Goal: Use online tool/utility: Utilize a website feature to perform a specific function

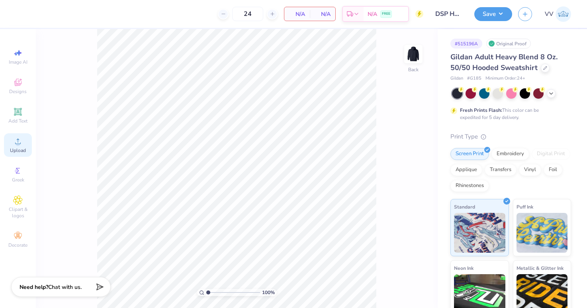
click at [18, 145] on circle at bounding box center [18, 144] width 4 height 4
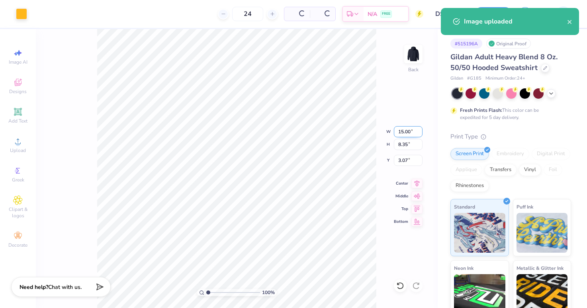
click at [406, 132] on input "15.00" at bounding box center [408, 131] width 29 height 11
type input "3.50"
type input "1.95"
type input "3.00"
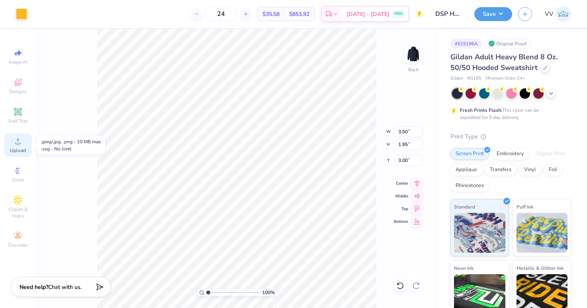
click at [15, 146] on div "Upload" at bounding box center [18, 144] width 28 height 23
click at [16, 114] on icon at bounding box center [18, 112] width 6 height 6
type input "6.48"
type input "1.88"
type input "6.31"
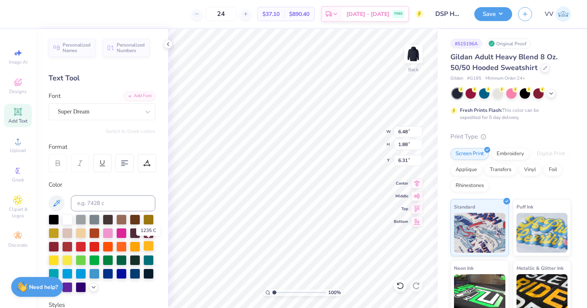
click at [148, 246] on div at bounding box center [148, 246] width 10 height 10
click at [136, 95] on div "Add Font" at bounding box center [139, 95] width 31 height 9
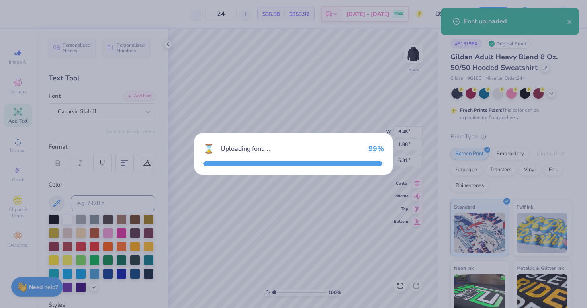
type input "9.79"
type input "2.16"
type input "6.17"
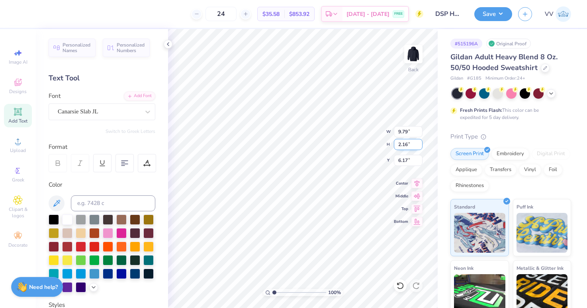
type textarea "HOMECOMING 2025"
type input "15.47"
type input "0.94"
type input "6.78"
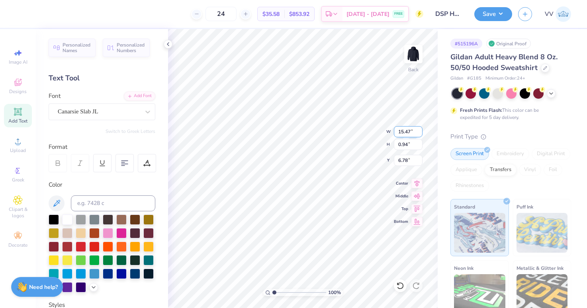
click at [403, 127] on input "15.47" at bounding box center [408, 131] width 29 height 11
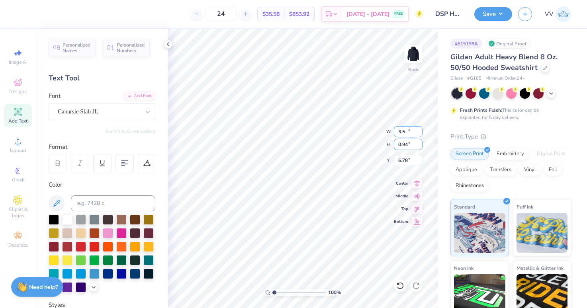
type input "3.50"
type input "0.21"
type input "5.10"
click at [284, 294] on input "range" at bounding box center [299, 292] width 54 height 7
drag, startPoint x: 281, startPoint y: 293, endPoint x: 277, endPoint y: 290, distance: 5.2
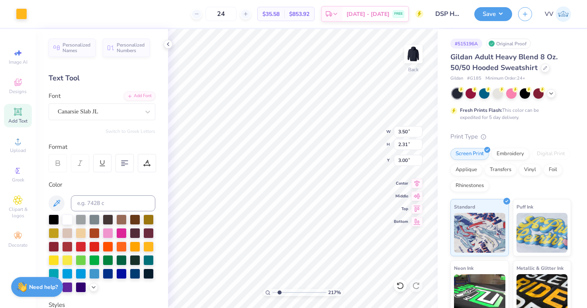
click at [279, 293] on input "range" at bounding box center [299, 292] width 54 height 7
drag, startPoint x: 270, startPoint y: 294, endPoint x: 252, endPoint y: 295, distance: 17.6
type input "1"
click at [272, 295] on input "range" at bounding box center [299, 292] width 54 height 7
click at [416, 59] on img at bounding box center [413, 54] width 32 height 32
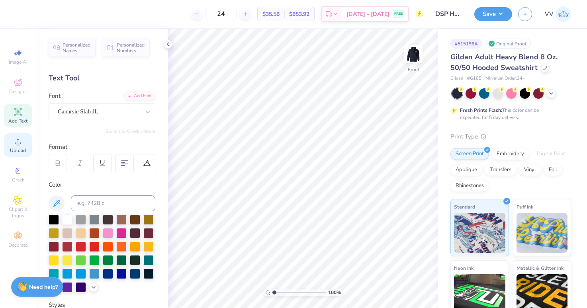
click at [22, 146] on div "Upload" at bounding box center [18, 144] width 28 height 23
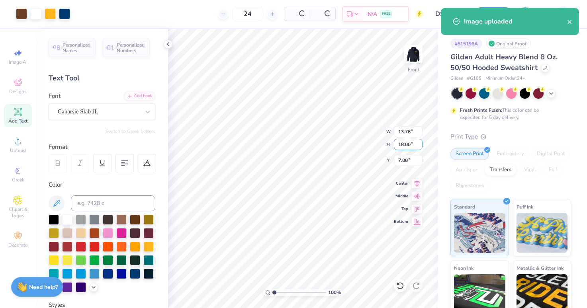
click at [414, 144] on input "18.00" at bounding box center [408, 144] width 29 height 11
type input "15"
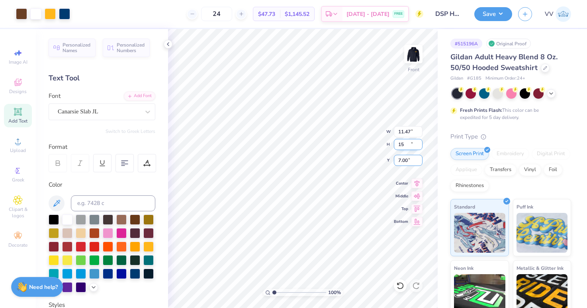
type input "11.47"
type input "15.00"
type input "6.00"
click at [492, 8] on button "Save" at bounding box center [493, 13] width 38 height 14
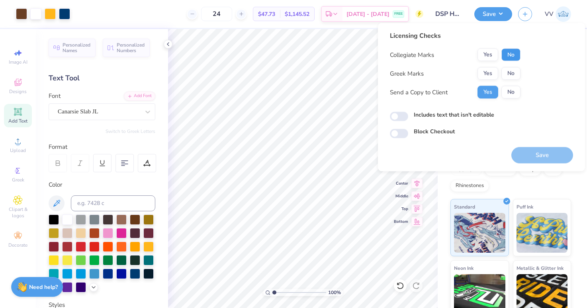
click at [507, 58] on button "No" at bounding box center [510, 55] width 19 height 13
click at [492, 72] on button "Yes" at bounding box center [487, 73] width 21 height 13
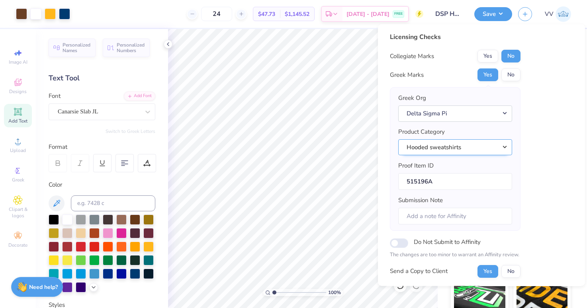
scroll to position [64, 0]
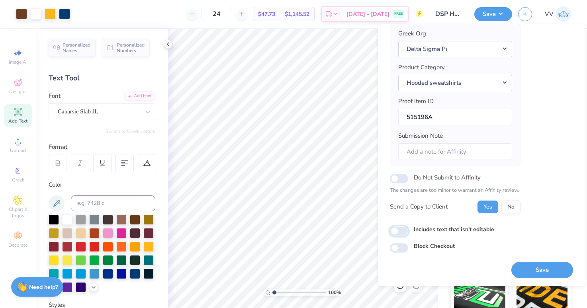
drag, startPoint x: 402, startPoint y: 234, endPoint x: 424, endPoint y: 243, distance: 23.9
click at [402, 234] on input "Includes text that isn't editable" at bounding box center [399, 231] width 18 height 10
checkbox input "true"
click at [523, 265] on button "Save" at bounding box center [542, 270] width 62 height 16
